Goal: Task Accomplishment & Management: Use online tool/utility

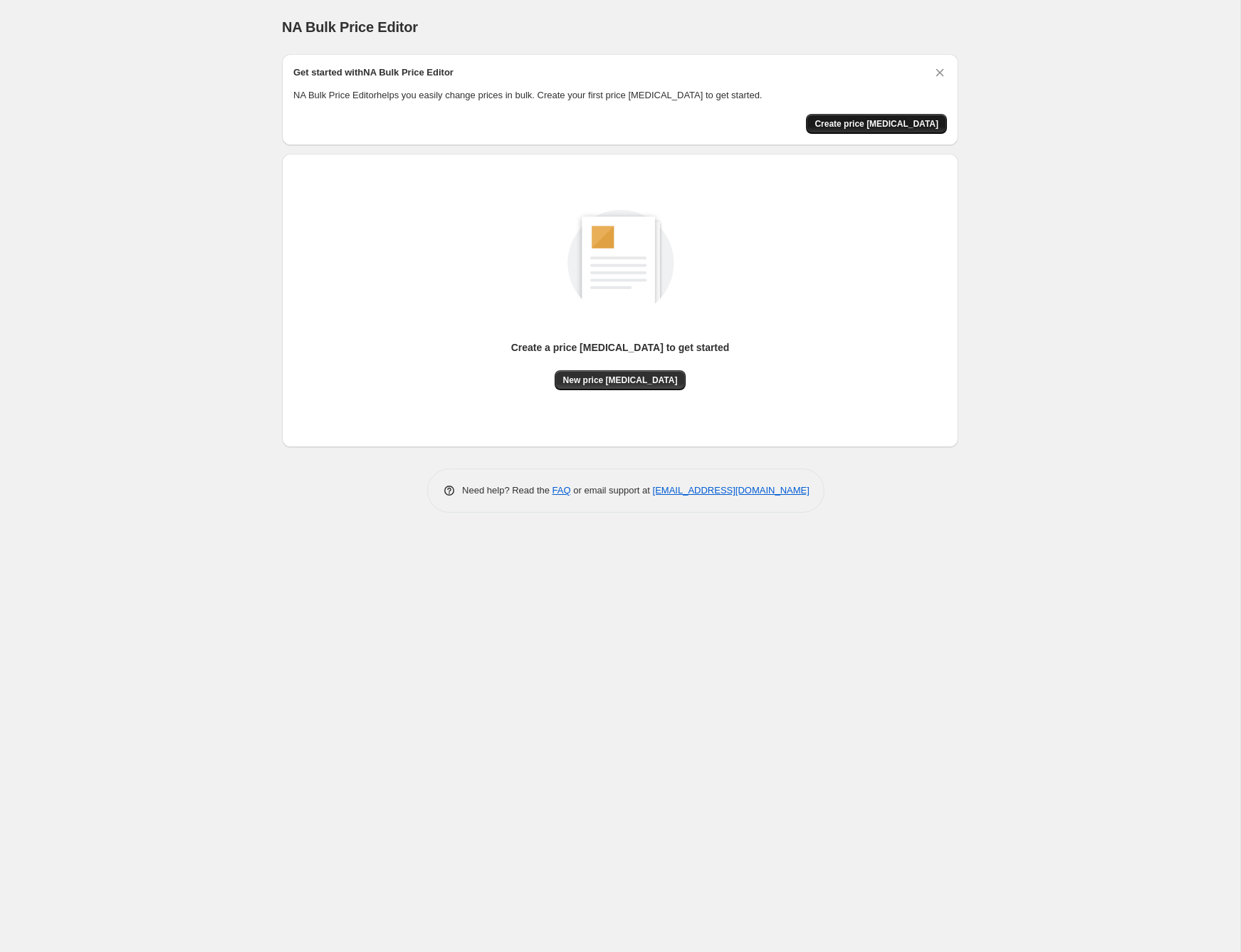
click at [890, 123] on span "Create price [MEDICAL_DATA]" at bounding box center [876, 124] width 124 height 11
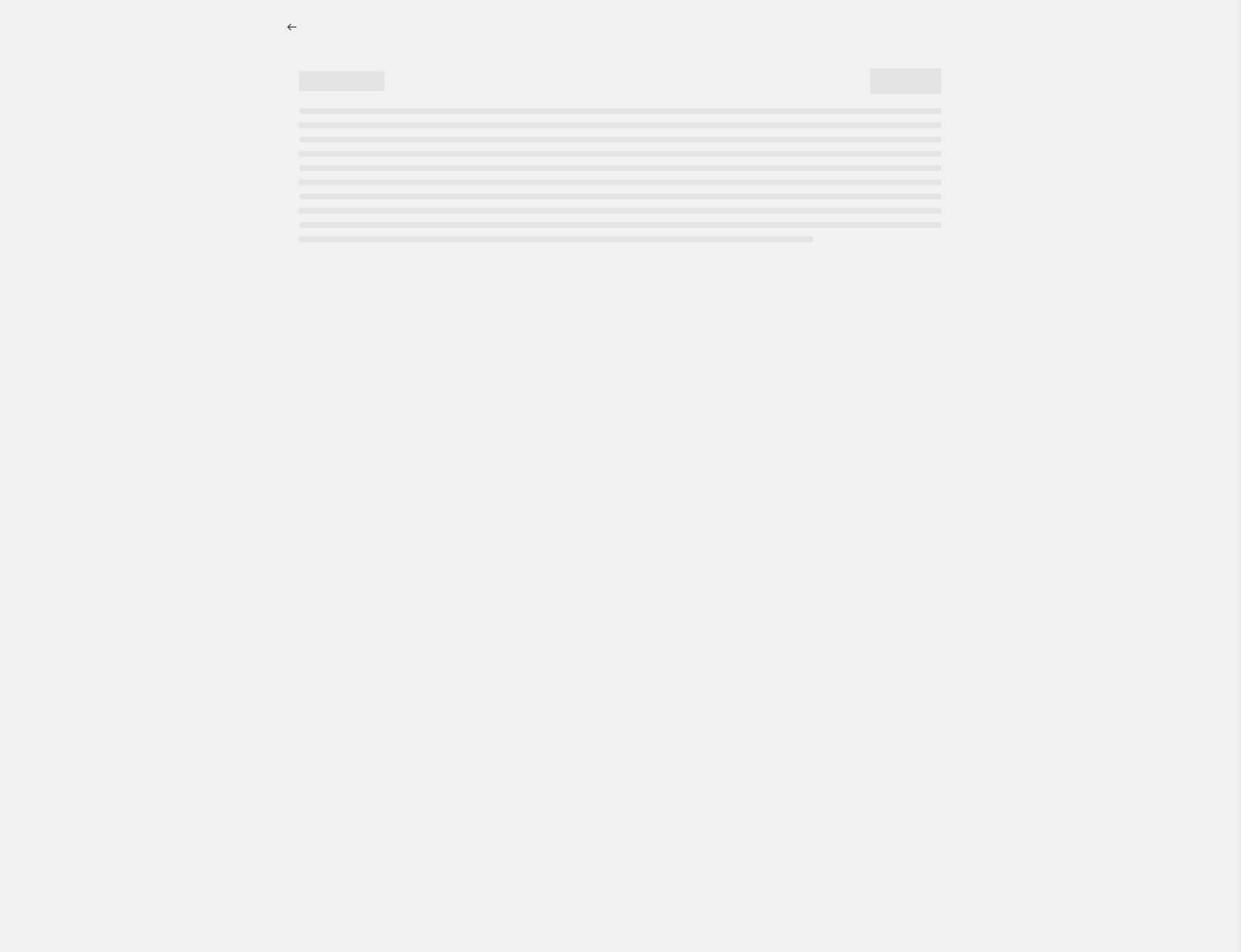
select select "percentage"
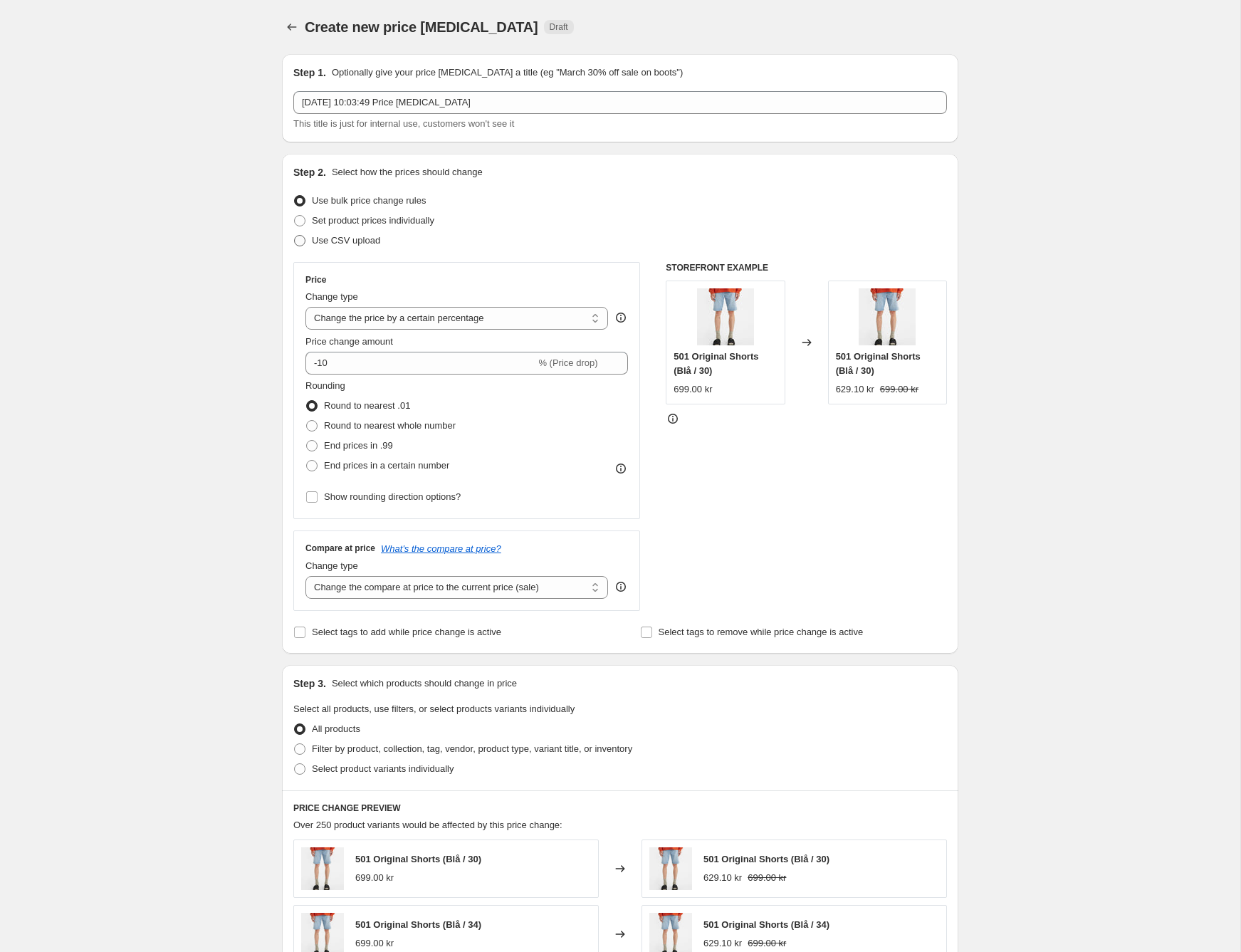
click at [352, 245] on span "Use CSV upload" at bounding box center [346, 240] width 68 height 11
click at [294, 236] on input "Use CSV upload" at bounding box center [294, 235] width 1 height 1
radio input "true"
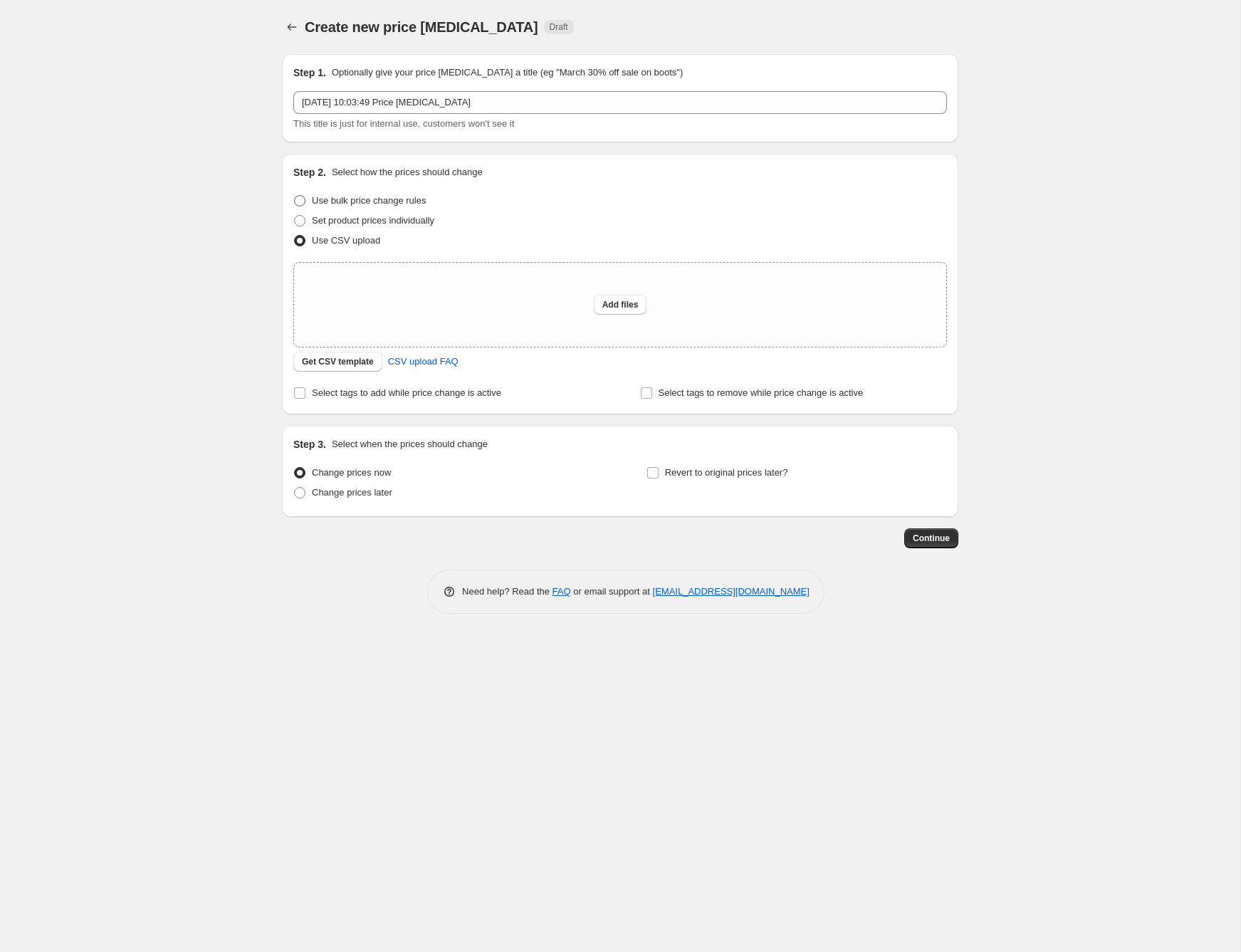
click at [368, 201] on span "Use bulk price change rules" at bounding box center [369, 201] width 114 height 11
click at [294, 195] on input "Use bulk price change rules" at bounding box center [294, 195] width 1 height 1
radio input "true"
select select "percentage"
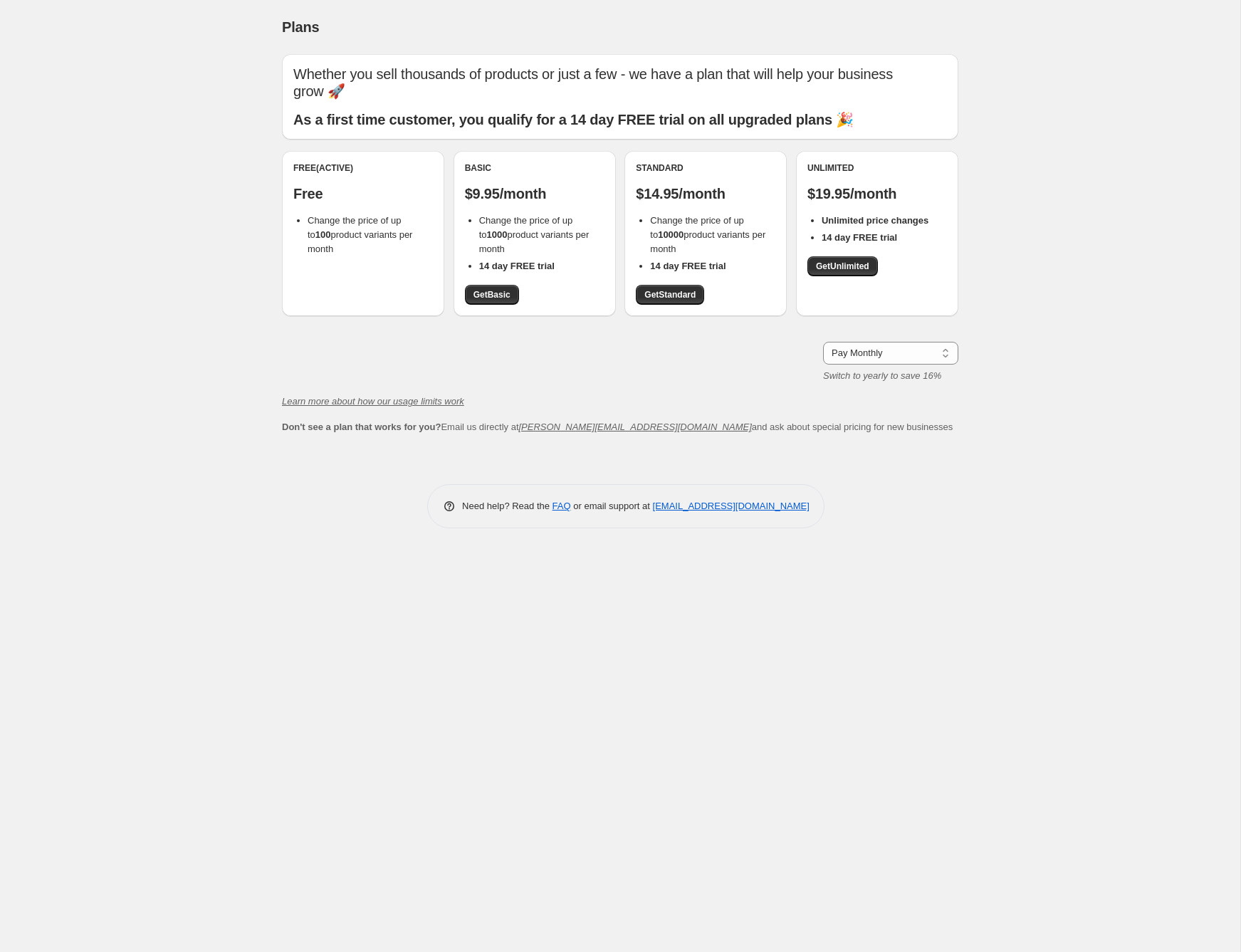
click at [317, 186] on div "Free (Active) Free Change the price of up to 100 product variants per month" at bounding box center [363, 209] width 139 height 94
drag, startPoint x: 306, startPoint y: 218, endPoint x: 352, endPoint y: 228, distance: 47.1
click at [352, 228] on ul "Change the price of up to 100 product variants per month" at bounding box center [363, 235] width 139 height 43
click at [352, 228] on li "Change the price of up to 100 product variants per month" at bounding box center [370, 235] width 125 height 43
click at [479, 260] on b "14 day FREE trial" at bounding box center [517, 266] width 75 height 11
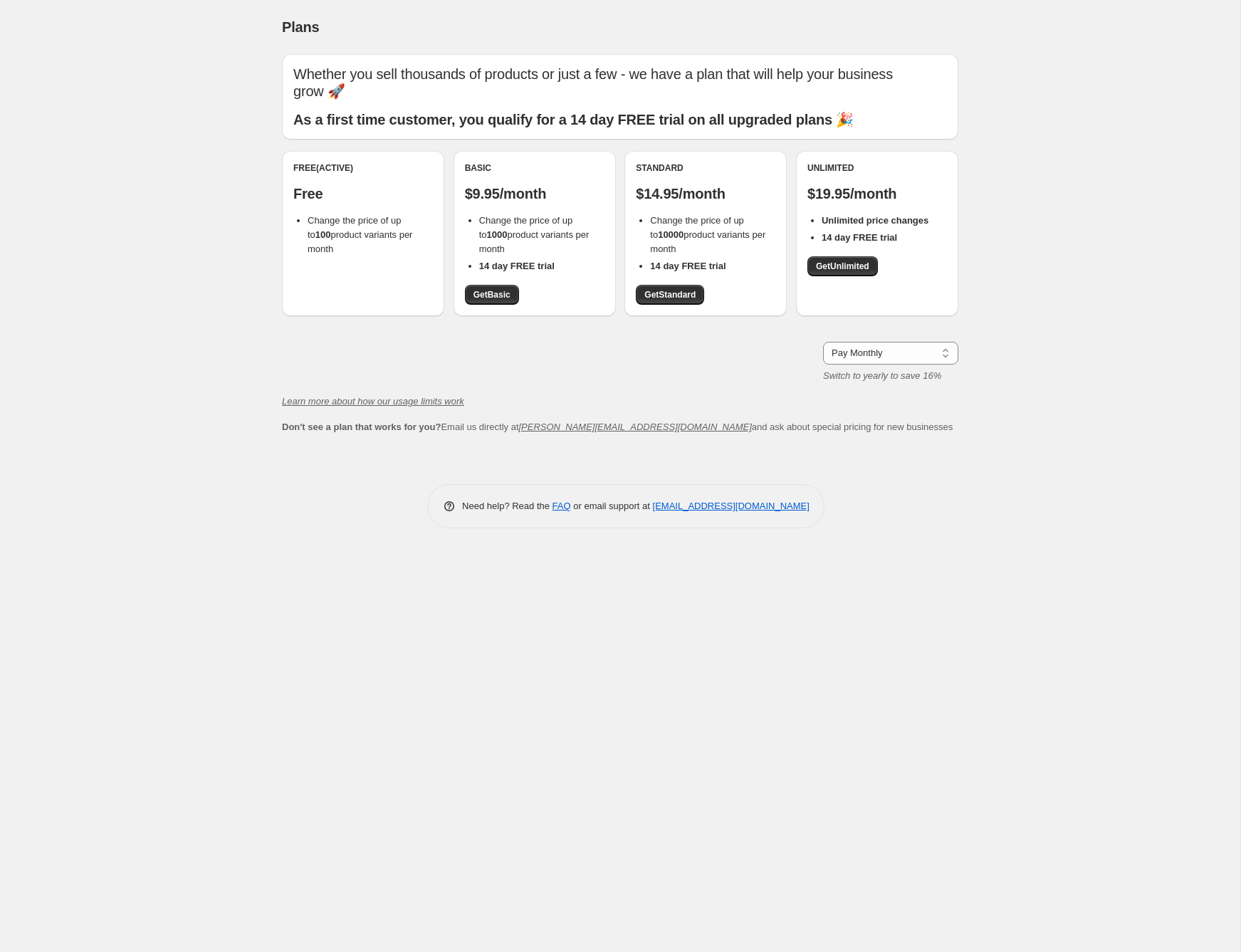
drag, startPoint x: 354, startPoint y: 238, endPoint x: 308, endPoint y: 203, distance: 57.8
click at [308, 214] on li "Change the price of up to 100 product variants per month" at bounding box center [370, 235] width 125 height 43
click at [308, 215] on span "Change the price of up to 100 product variants per month" at bounding box center [359, 234] width 104 height 39
drag, startPoint x: 308, startPoint y: 203, endPoint x: 343, endPoint y: 228, distance: 43.0
click at [343, 228] on li "Change the price of up to 100 product variants per month" at bounding box center [370, 235] width 125 height 43
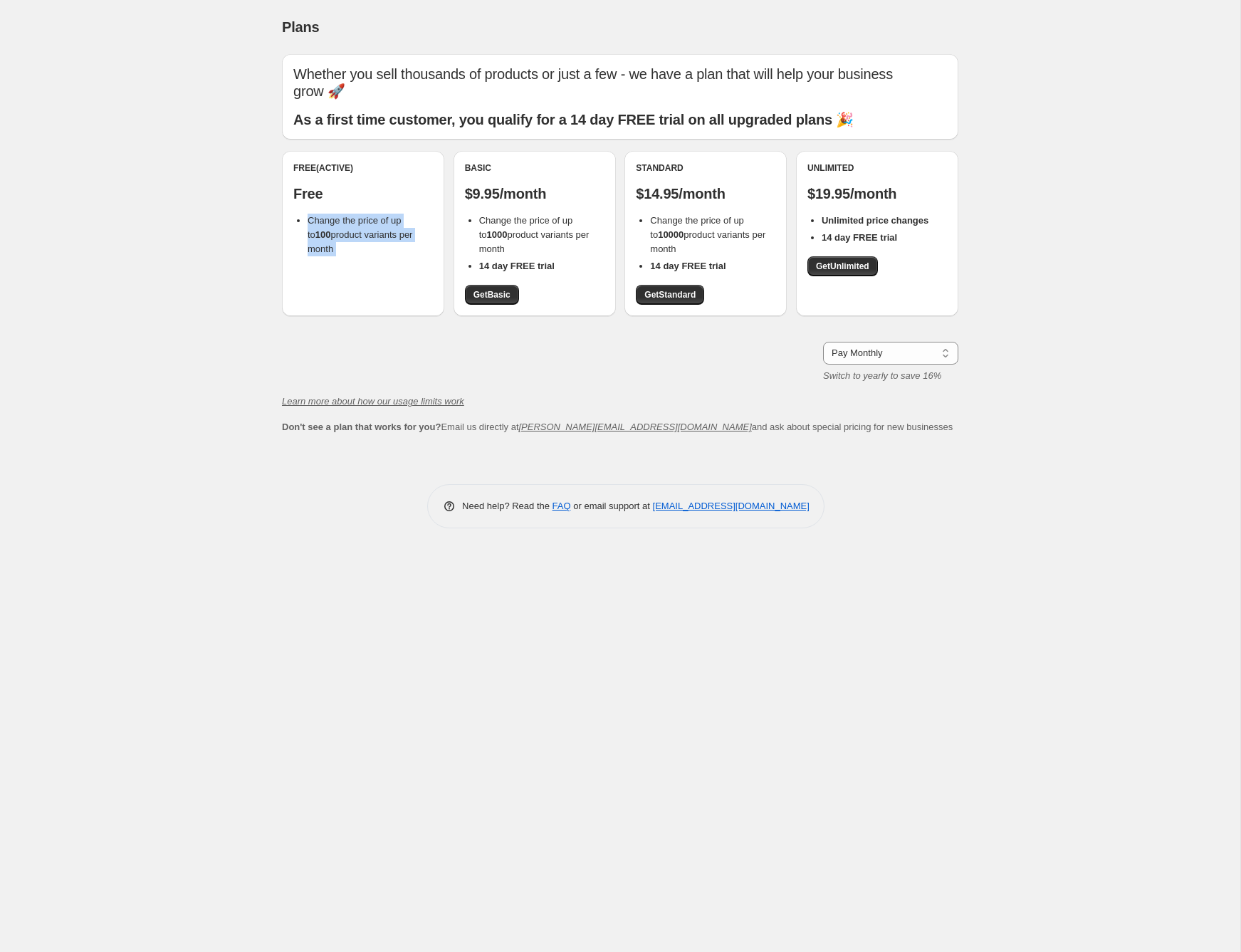
click at [343, 228] on li "Change the price of up to 100 product variants per month" at bounding box center [370, 235] width 125 height 43
drag, startPoint x: 337, startPoint y: 231, endPoint x: 307, endPoint y: 202, distance: 41.7
click at [308, 214] on li "Change the price of up to 100 product variants per month" at bounding box center [370, 235] width 125 height 43
click at [308, 215] on span "Change the price of up to 100 product variants per month" at bounding box center [359, 234] width 104 height 39
drag, startPoint x: 307, startPoint y: 202, endPoint x: 339, endPoint y: 225, distance: 39.4
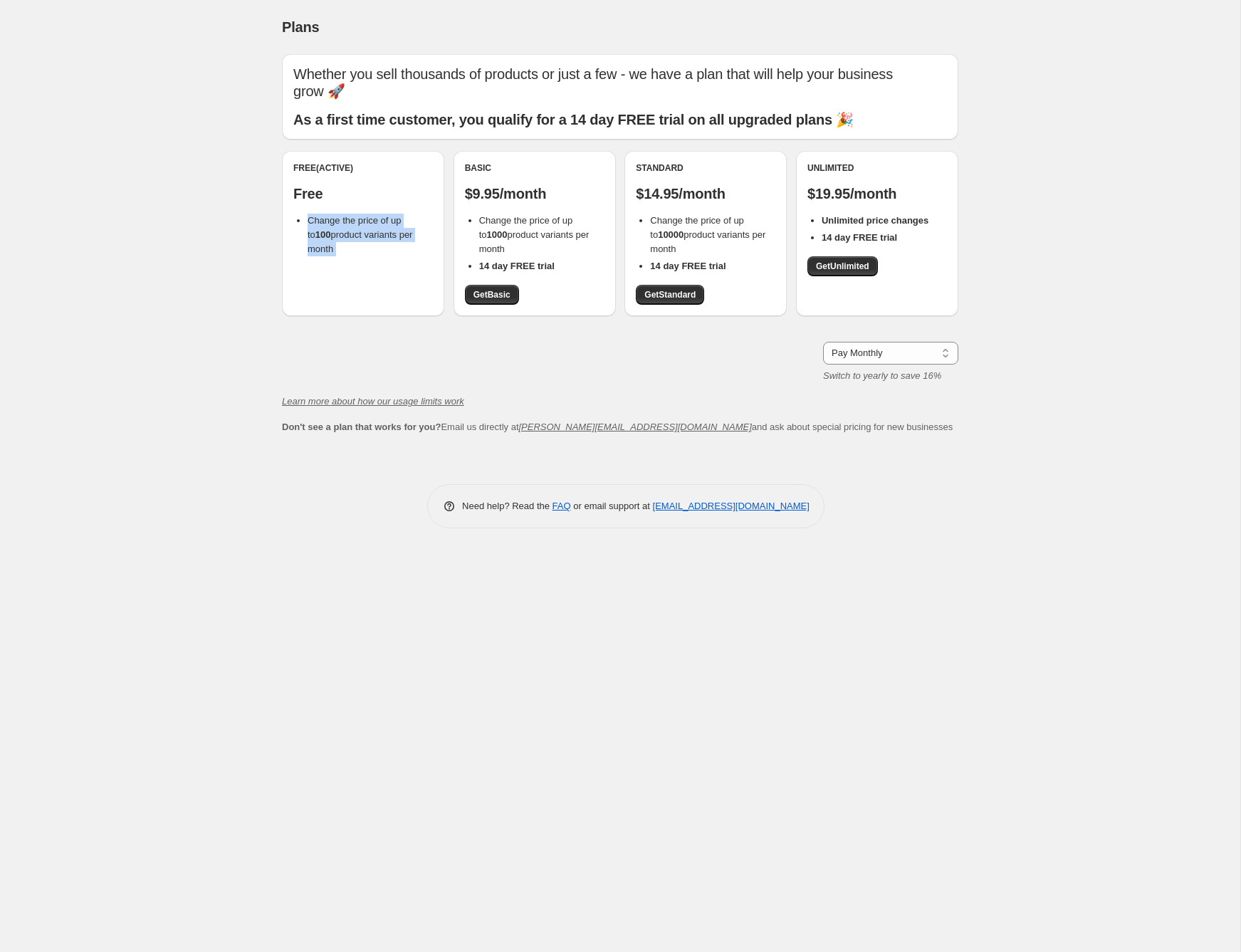
click at [339, 225] on li "Change the price of up to 100 product variants per month" at bounding box center [370, 235] width 125 height 43
drag, startPoint x: 339, startPoint y: 234, endPoint x: 308, endPoint y: 200, distance: 46.0
click at [308, 214] on li "Change the price of up to 100 product variants per month" at bounding box center [370, 235] width 125 height 43
click at [308, 215] on span "Change the price of up to 100 product variants per month" at bounding box center [359, 234] width 104 height 39
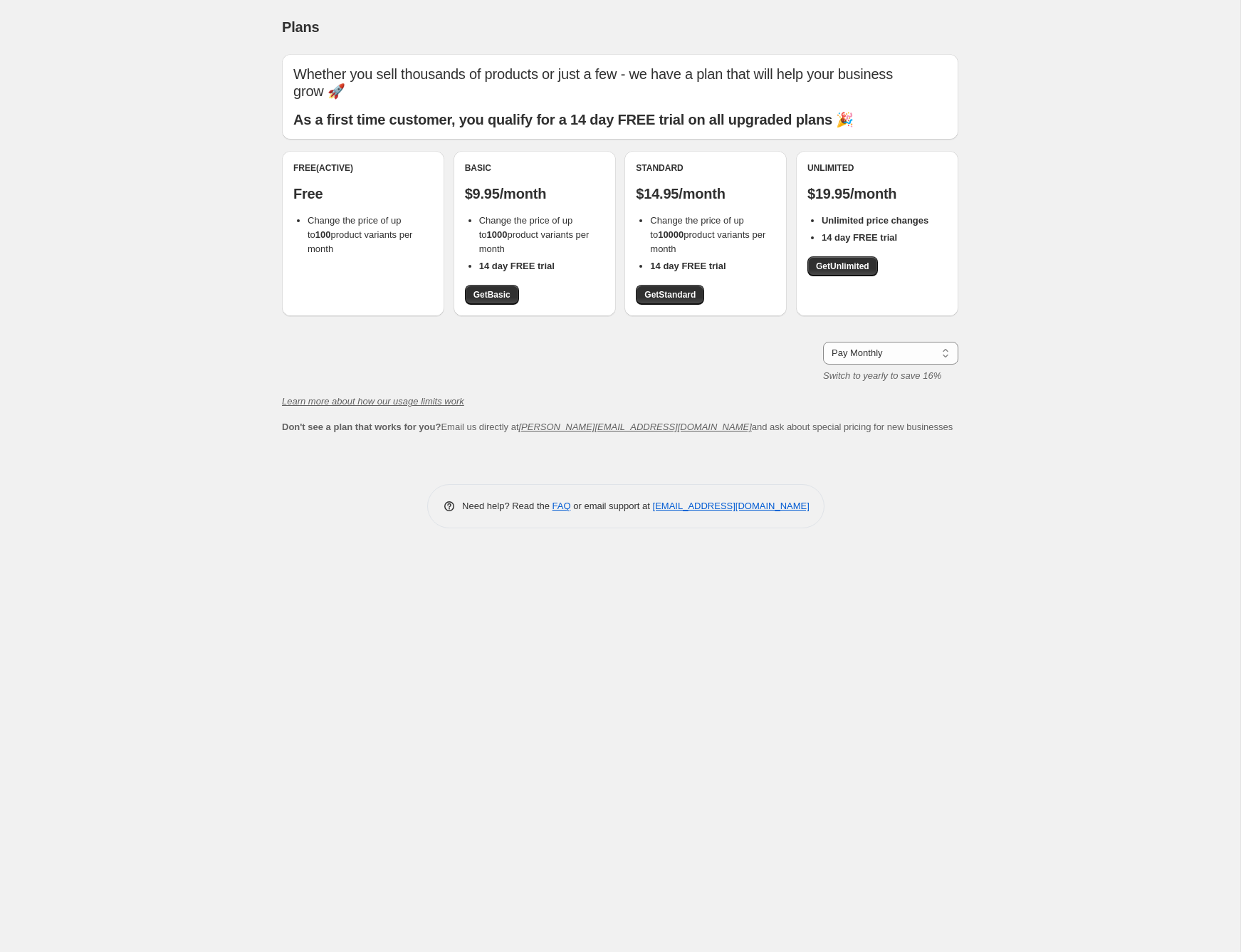
click at [316, 230] on b "100" at bounding box center [323, 235] width 16 height 11
click at [356, 215] on span "Change the price of up to 100 product variants per month" at bounding box center [359, 234] width 104 height 39
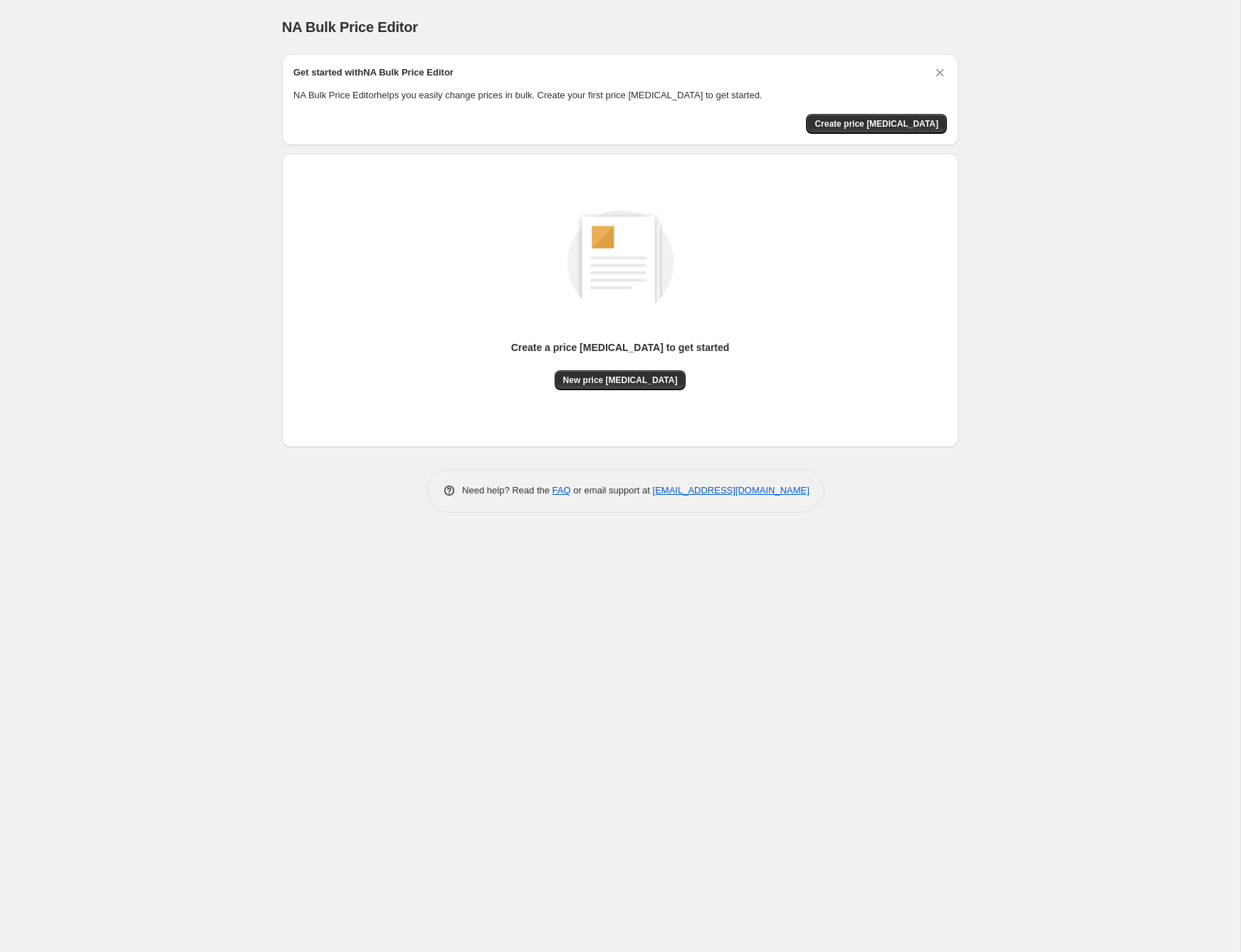
click at [616, 392] on div "Create a price [MEDICAL_DATA] to get started New price [MEDICAL_DATA]" at bounding box center [620, 300] width 654 height 271
click at [635, 381] on span "New price [MEDICAL_DATA]" at bounding box center [620, 380] width 115 height 11
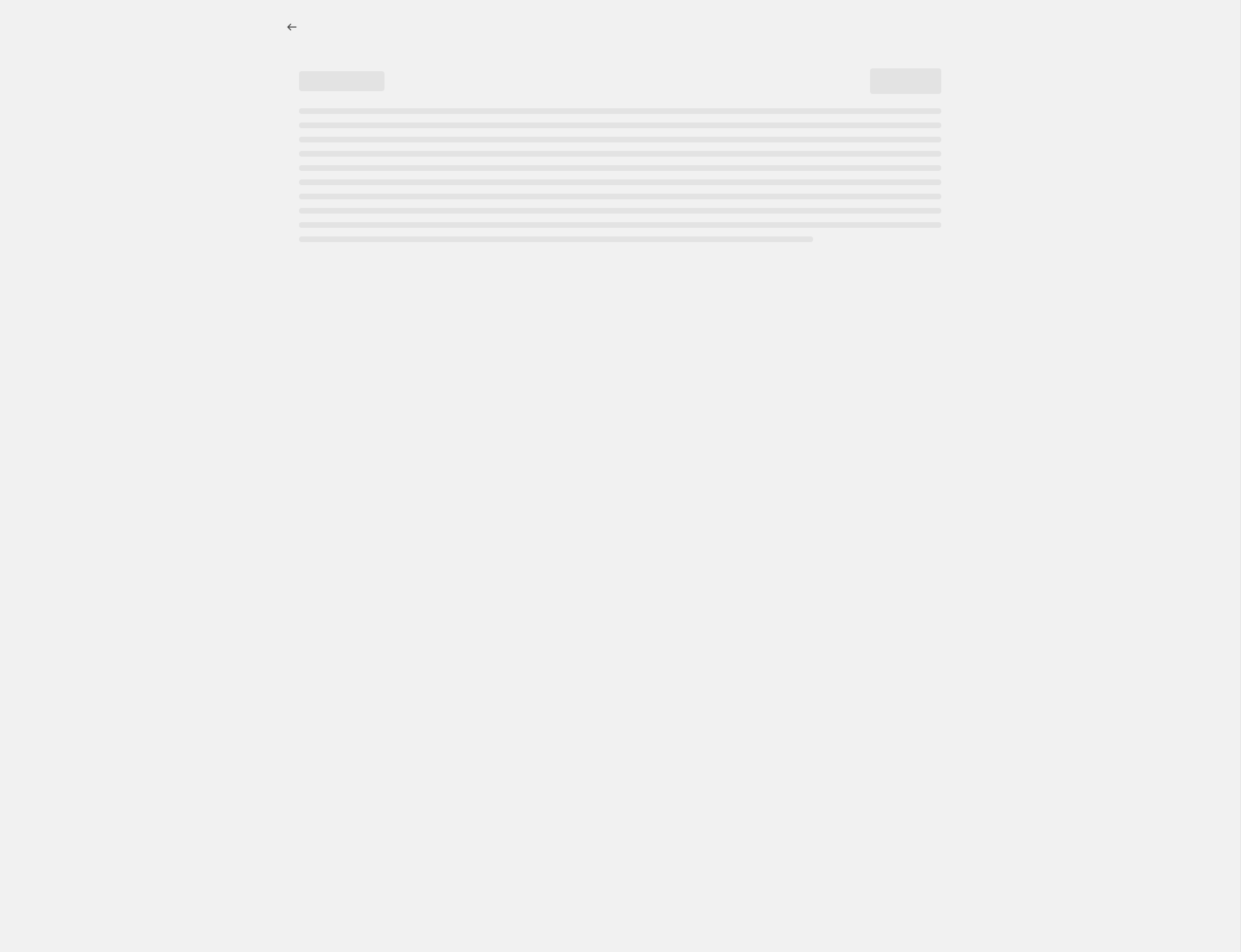
select select "percentage"
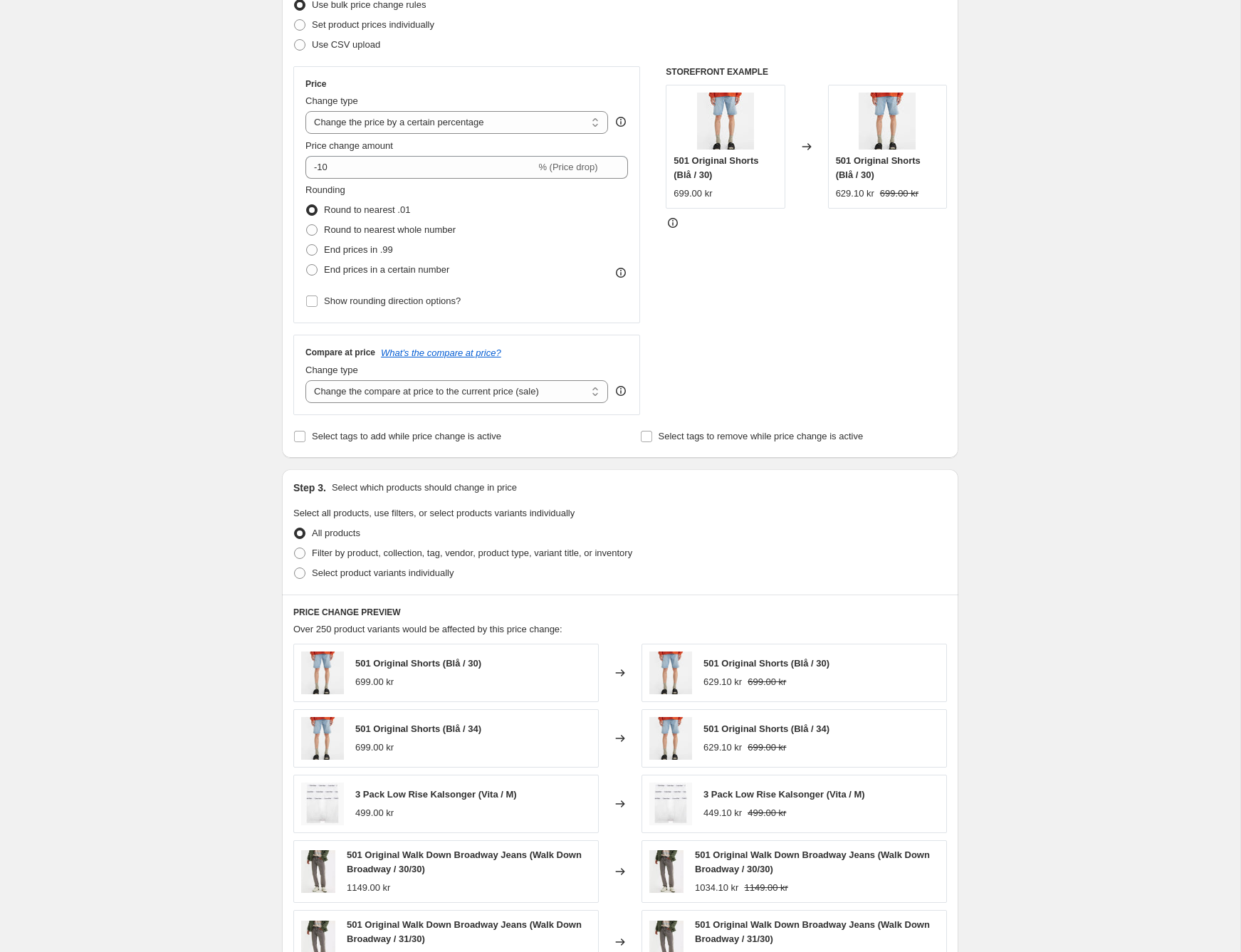
scroll to position [207, 0]
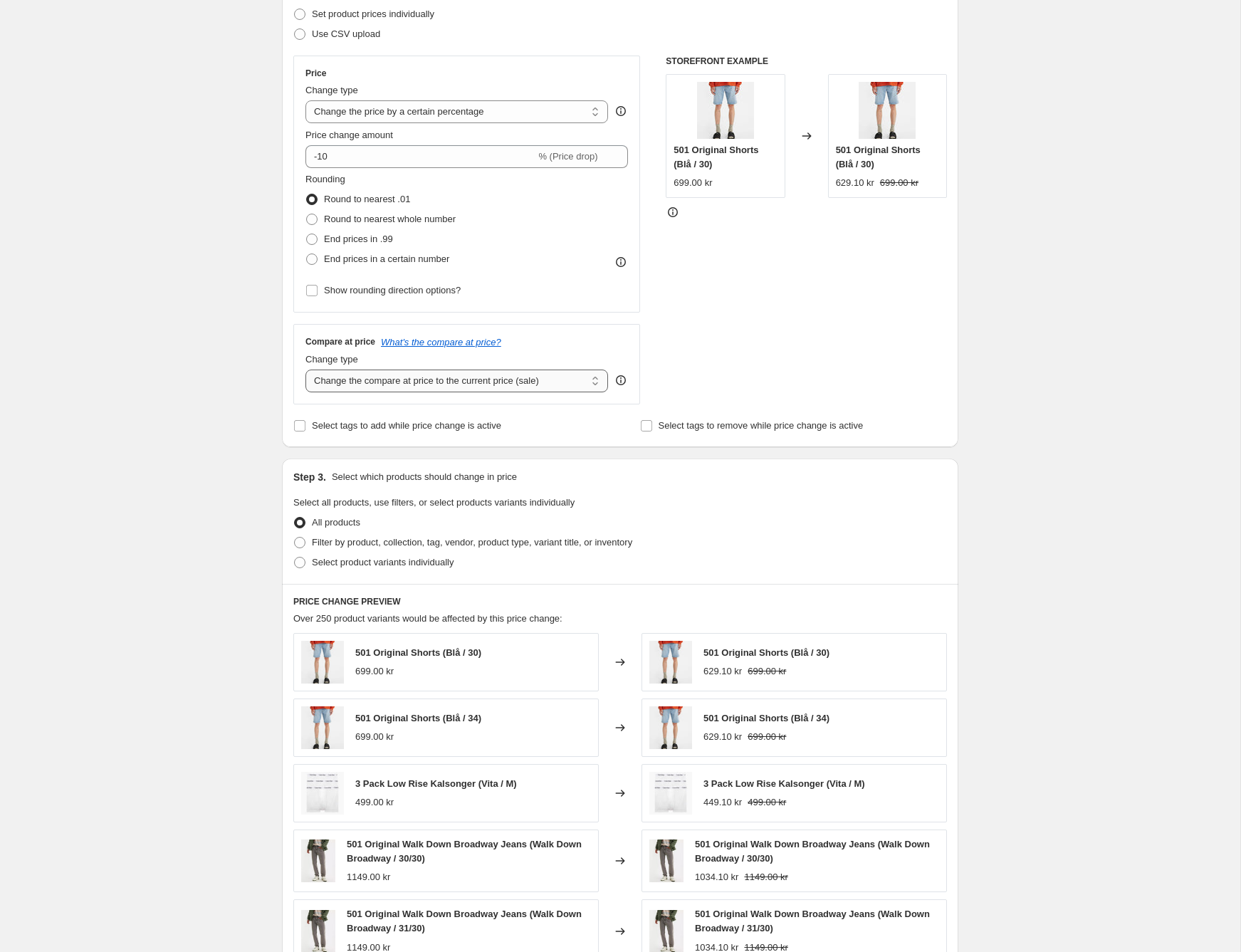
click at [382, 380] on select "Change the compare at price to the current price (sale) Change the compare at p…" at bounding box center [456, 381] width 302 height 23
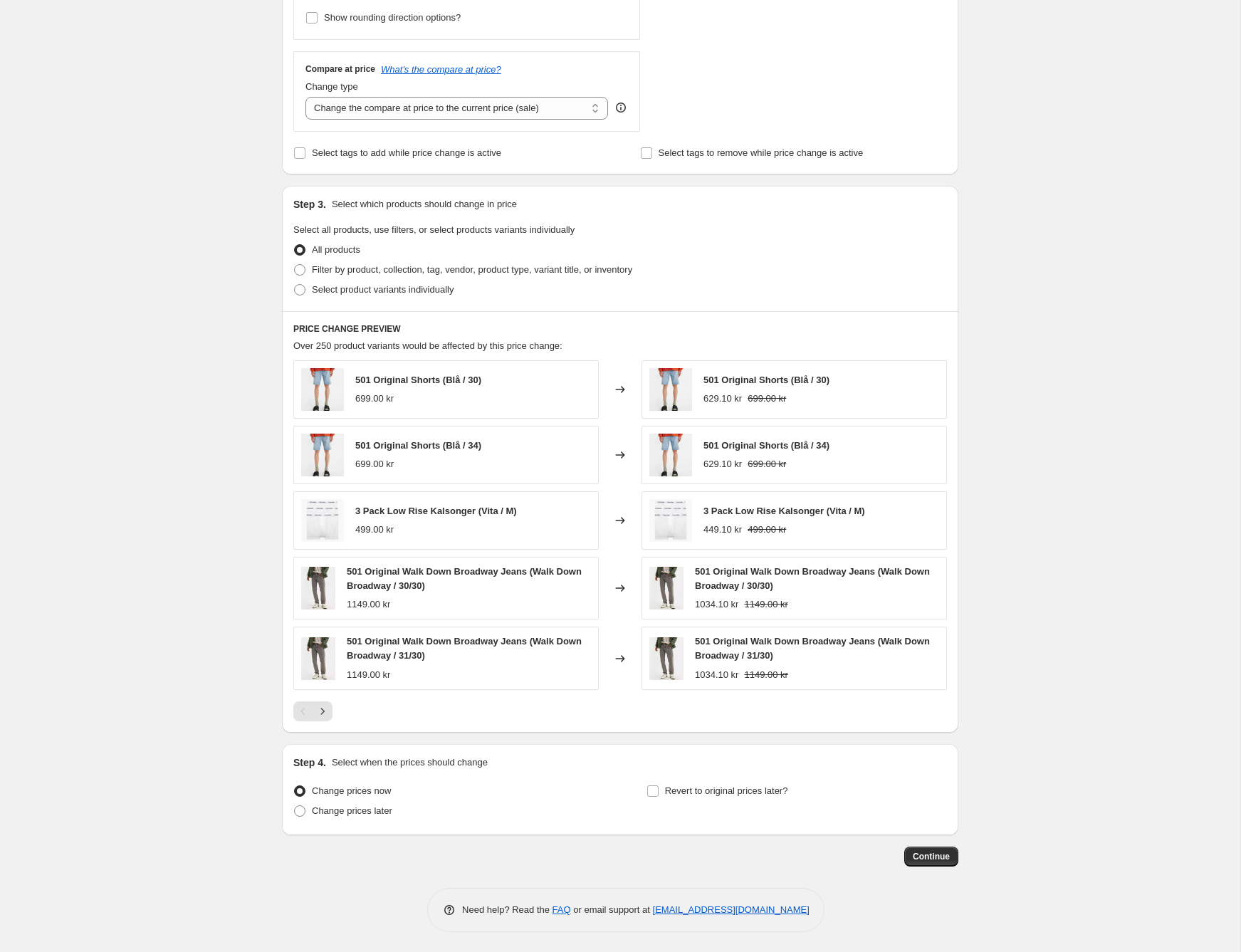
scroll to position [480, 0]
click at [195, 702] on div "Create new price [MEDICAL_DATA]. This page is ready Create new price [MEDICAL_D…" at bounding box center [620, 236] width 1240 height 1432
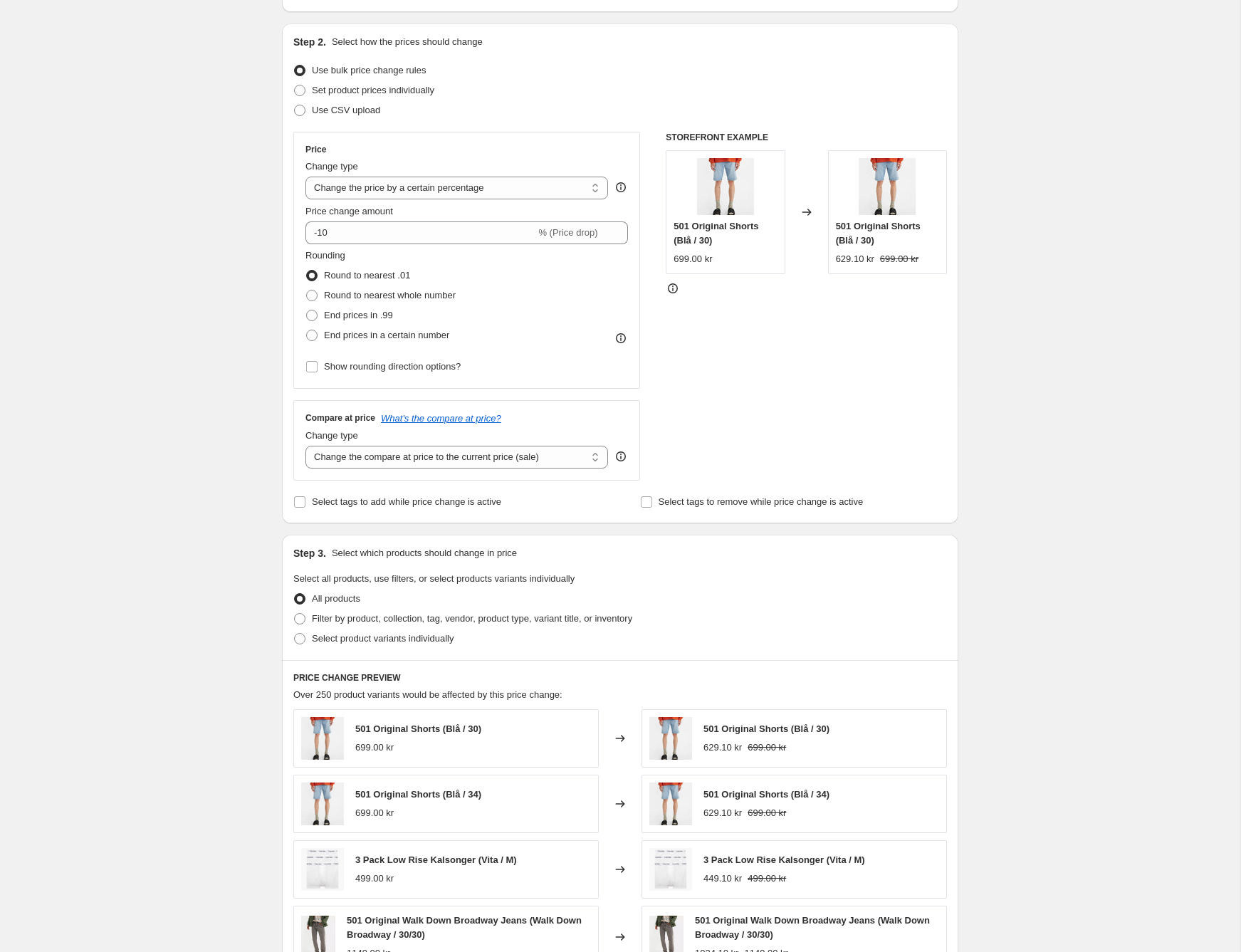
scroll to position [0, 0]
